Goal: Information Seeking & Learning: Learn about a topic

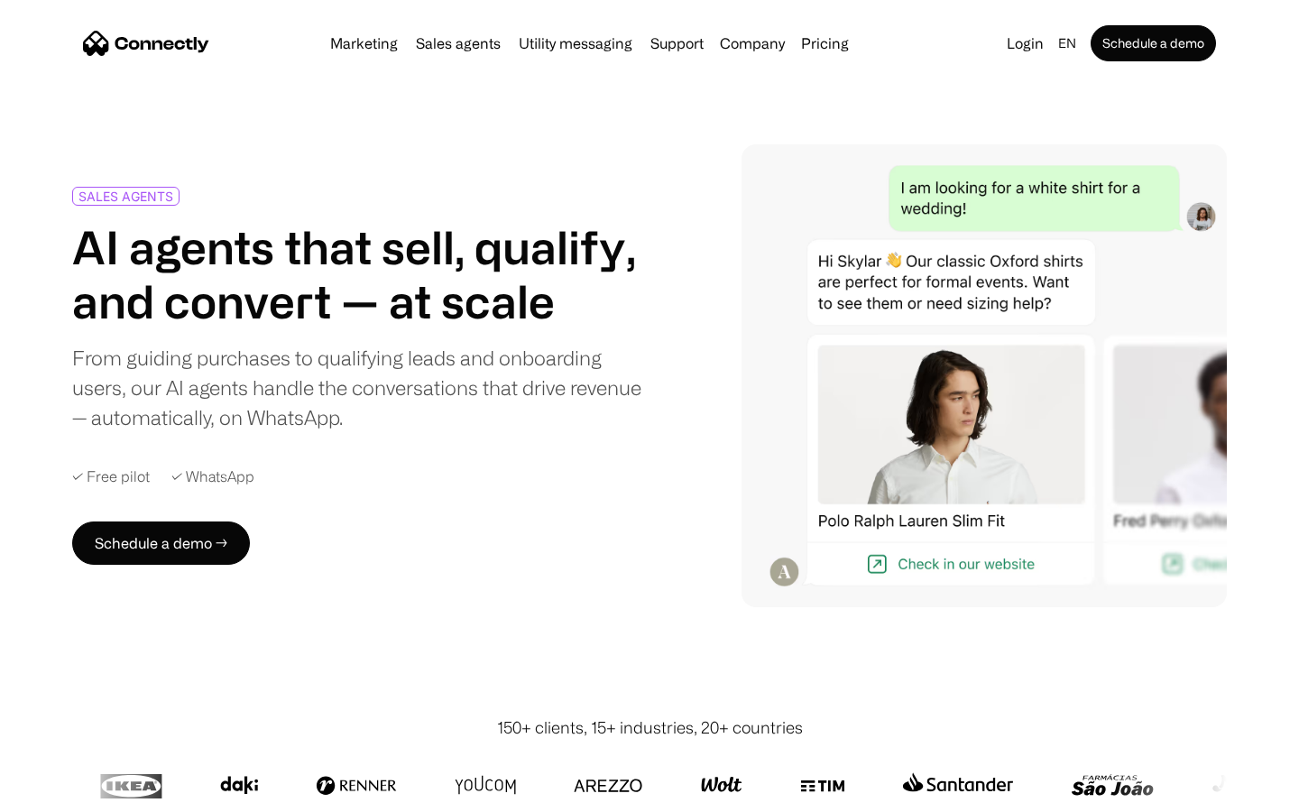
scroll to position [5024, 0]
